Goal: Check status: Check status

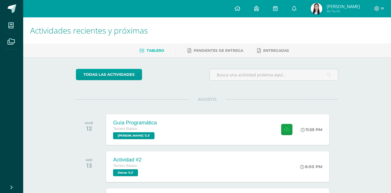
click at [311, 8] on img at bounding box center [317, 9] width 12 height 12
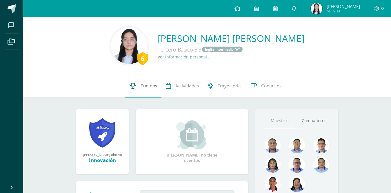
click at [136, 95] on link "Punteos" at bounding box center [143, 85] width 36 height 23
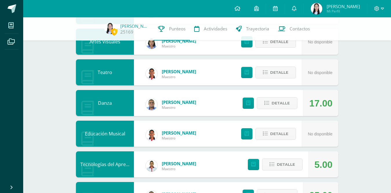
scroll to position [222, 0]
